Goal: Task Accomplishment & Management: Use online tool/utility

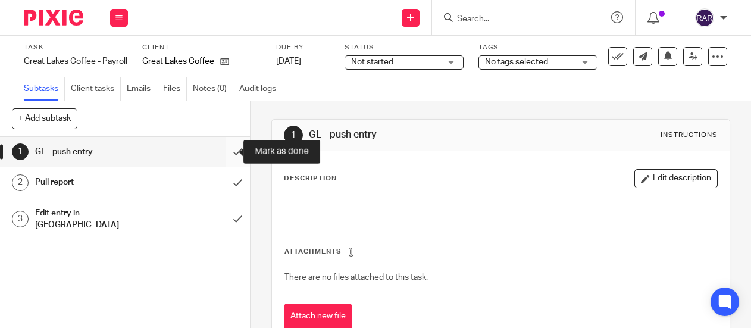
click at [224, 152] on input "submit" at bounding box center [125, 152] width 250 height 30
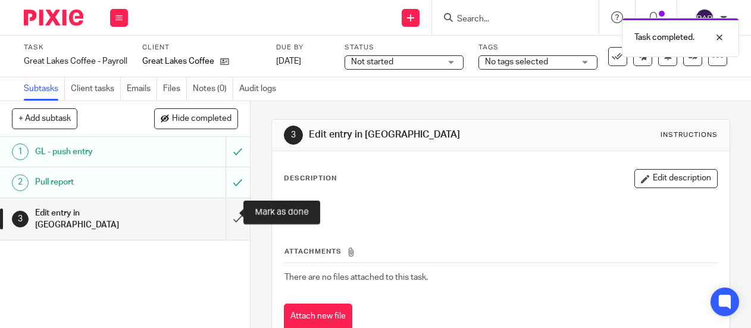
click at [226, 213] on input "submit" at bounding box center [125, 219] width 250 height 42
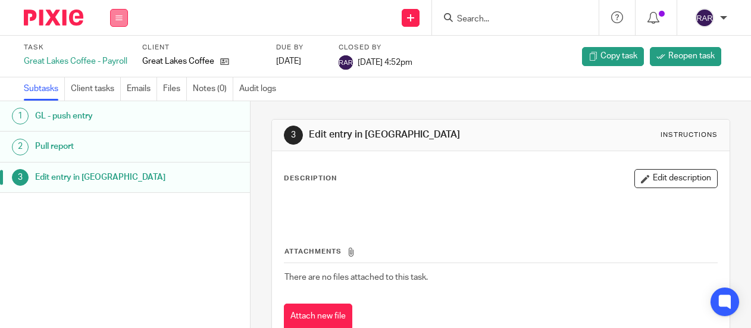
click at [119, 17] on icon at bounding box center [119, 17] width 7 height 7
click at [113, 53] on link "Work" at bounding box center [113, 55] width 21 height 8
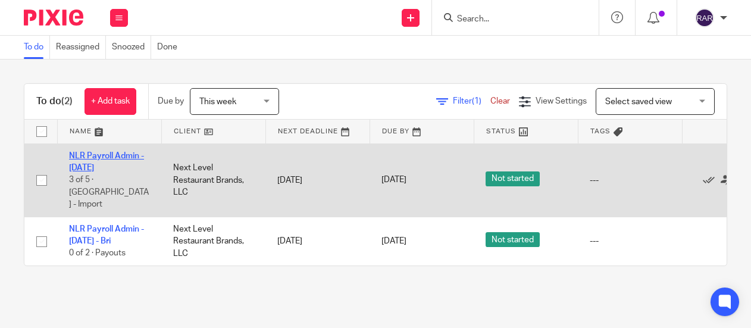
click at [86, 166] on link "NLR Payroll Admin - [DATE]" at bounding box center [106, 162] width 75 height 20
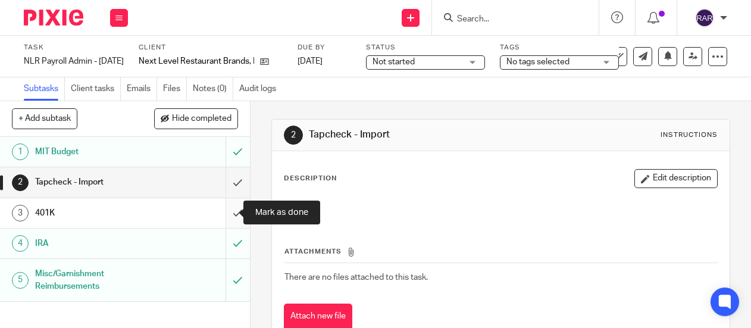
click at [225, 206] on input "submit" at bounding box center [125, 213] width 250 height 30
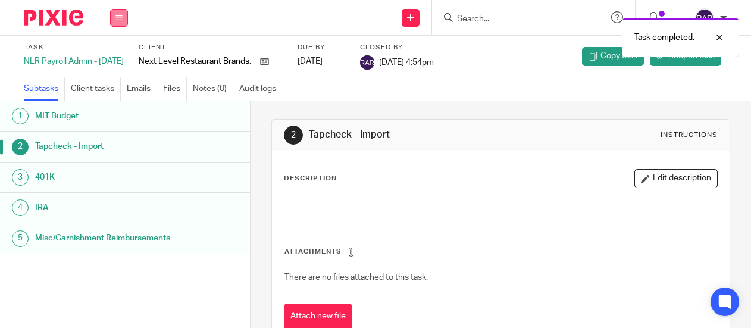
click at [118, 20] on icon at bounding box center [119, 17] width 7 height 7
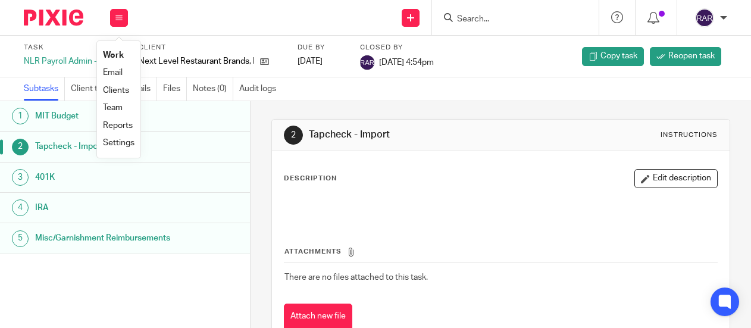
click at [111, 52] on link "Work" at bounding box center [113, 55] width 21 height 8
